Goal: Task Accomplishment & Management: Manage account settings

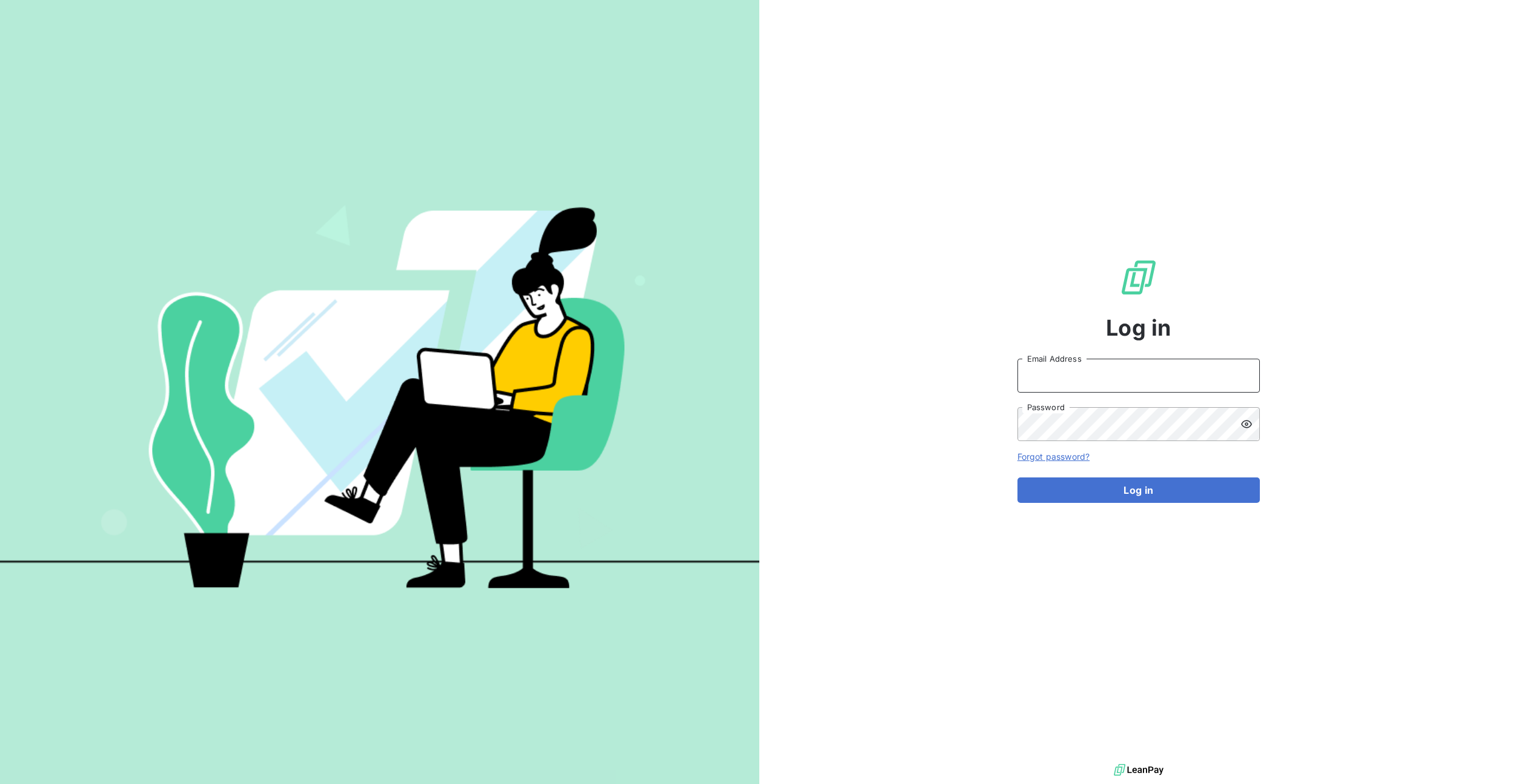
click at [1044, 372] on input "Email Address" at bounding box center [1139, 376] width 243 height 34
type input "admin@demo"
click at [1169, 491] on button "Log in" at bounding box center [1139, 490] width 243 height 25
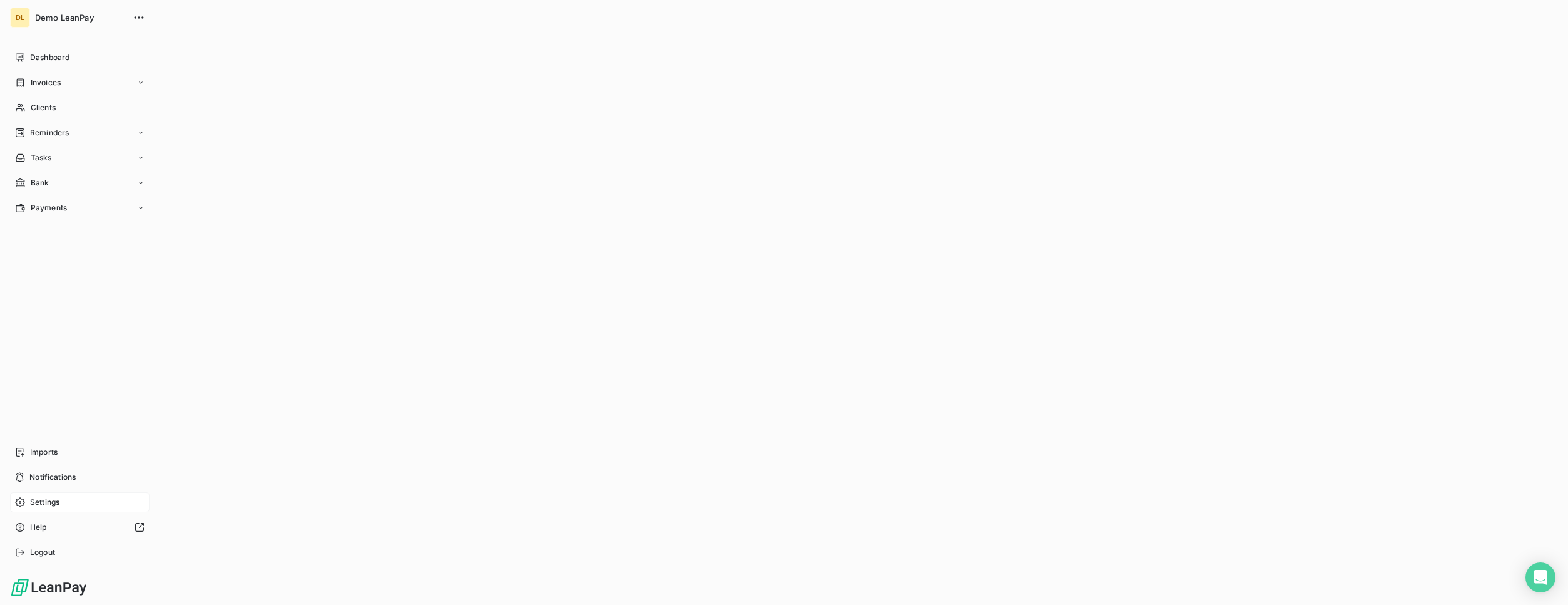
click at [67, 508] on div "Settings" at bounding box center [80, 502] width 140 height 20
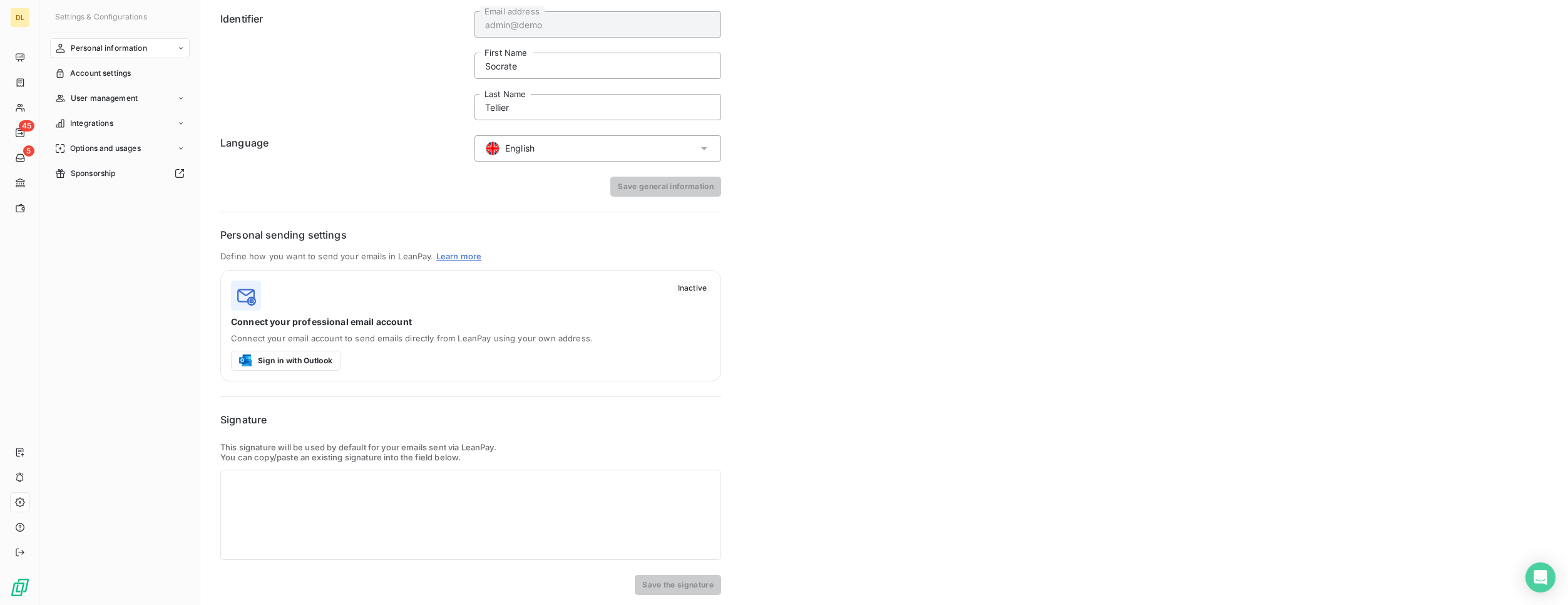
scroll to position [52, 0]
click at [273, 476] on div at bounding box center [470, 510] width 501 height 90
click at [868, 442] on div "Personal settings Identifier admin@demo Email address Socrate First Name [PERSO…" at bounding box center [884, 276] width 1368 height 657
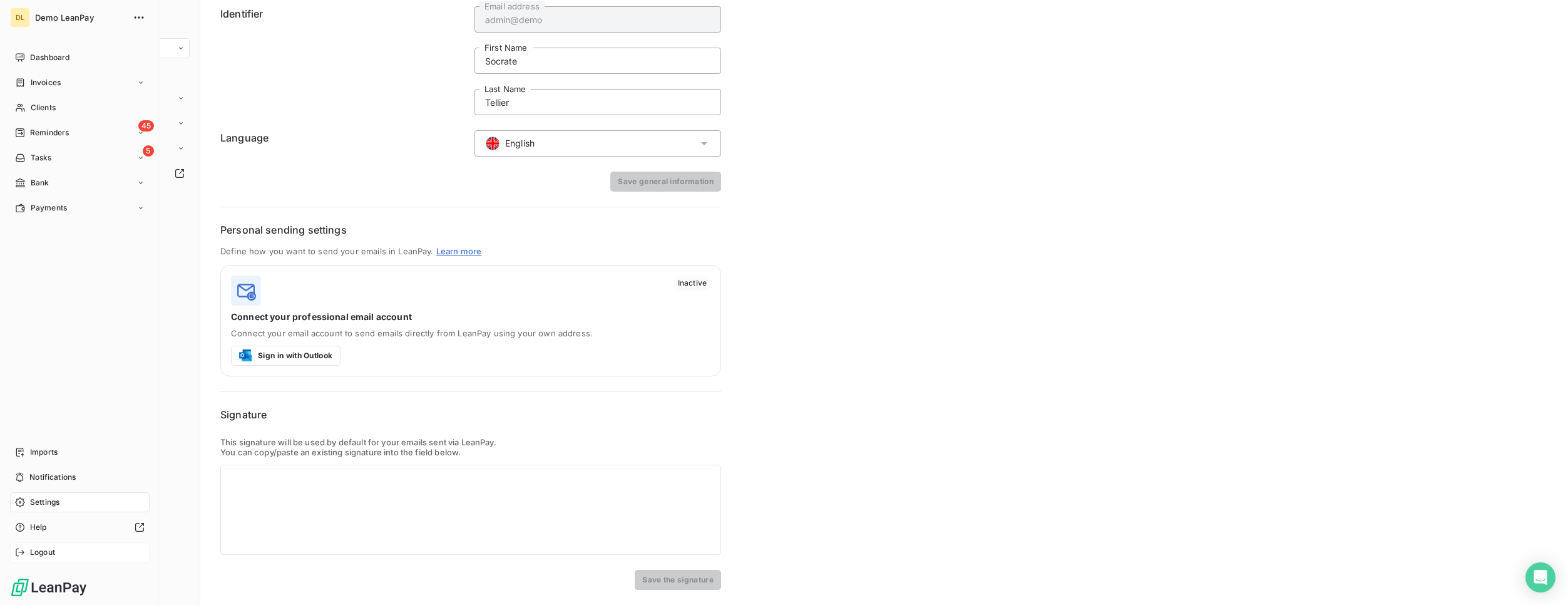
click at [47, 553] on span "Logout" at bounding box center [42, 552] width 25 height 11
